Goal: Task Accomplishment & Management: Complete application form

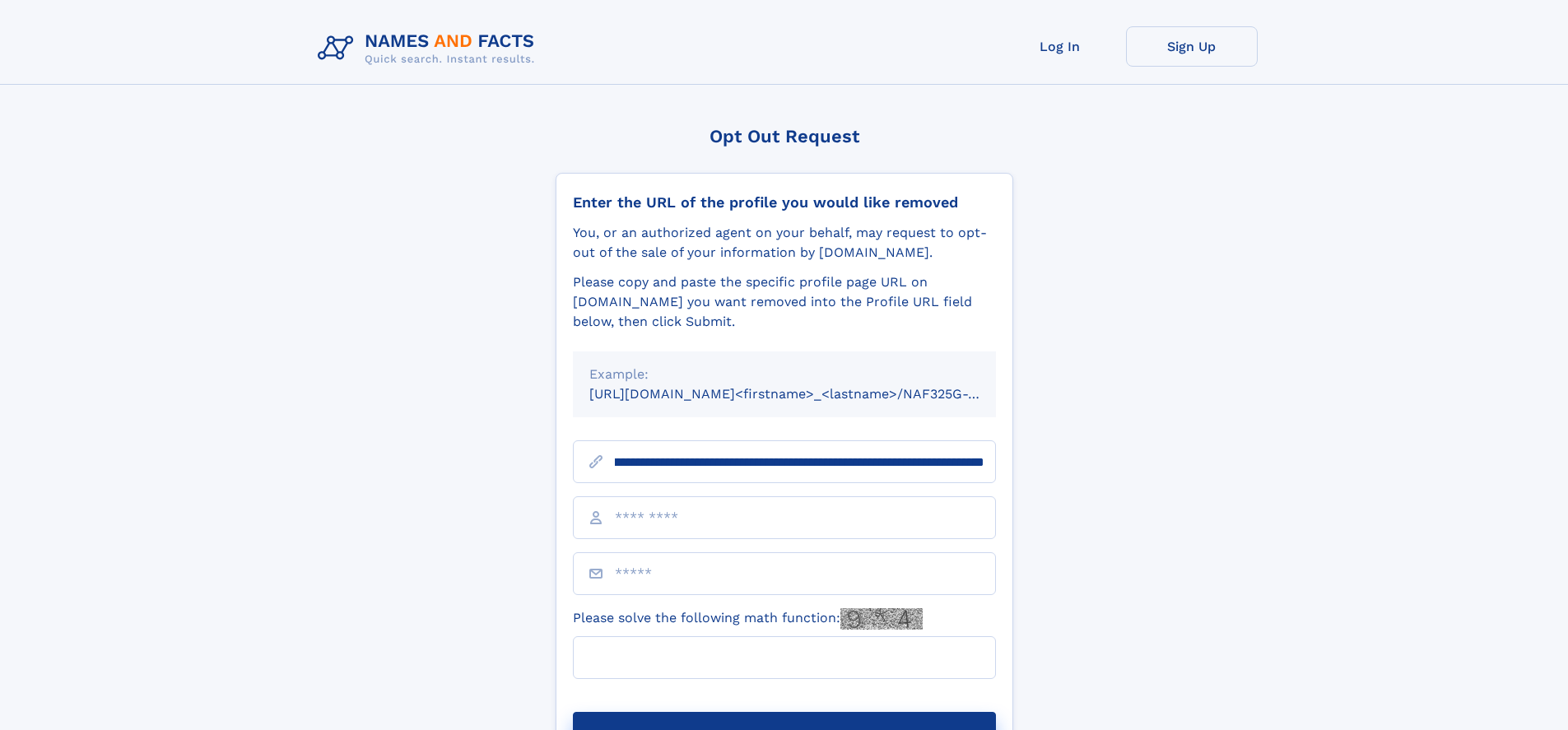
scroll to position [0, 208]
type input "**********"
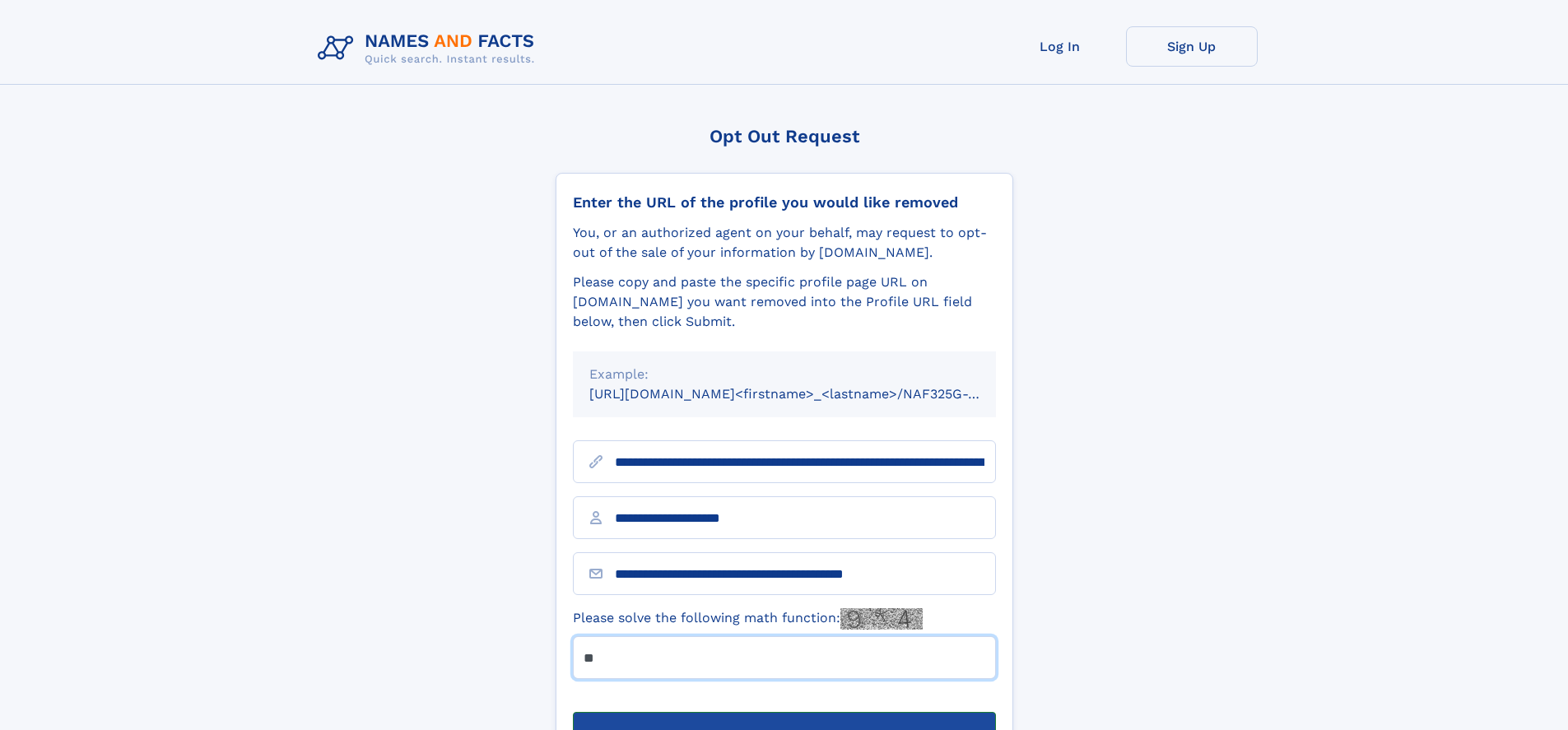
type input "**"
click at [783, 712] on button "Submit Opt Out Request" at bounding box center [784, 737] width 423 height 52
